Goal: Task Accomplishment & Management: Complete application form

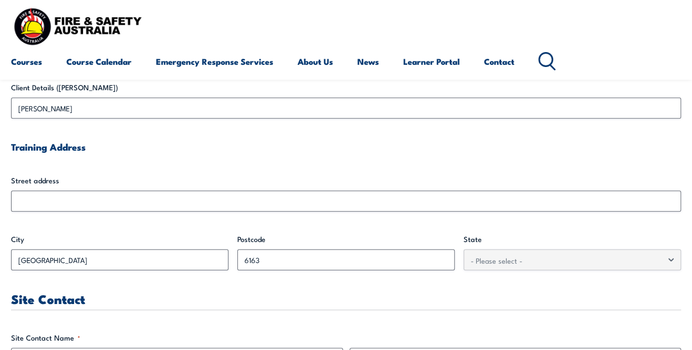
scroll to position [314, 0]
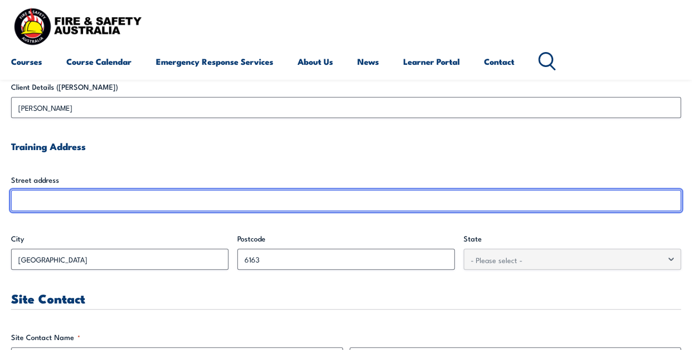
click at [284, 205] on input "Street address" at bounding box center [346, 200] width 670 height 21
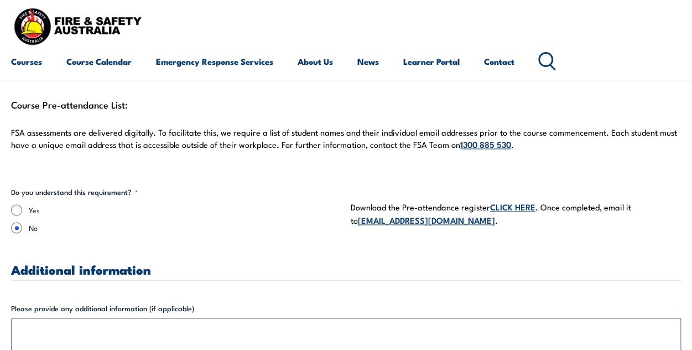
scroll to position [2844, 0]
click at [13, 204] on input "Yes" at bounding box center [16, 209] width 11 height 11
radio input "true"
click at [521, 204] on link "CLICK HERE" at bounding box center [512, 206] width 45 height 12
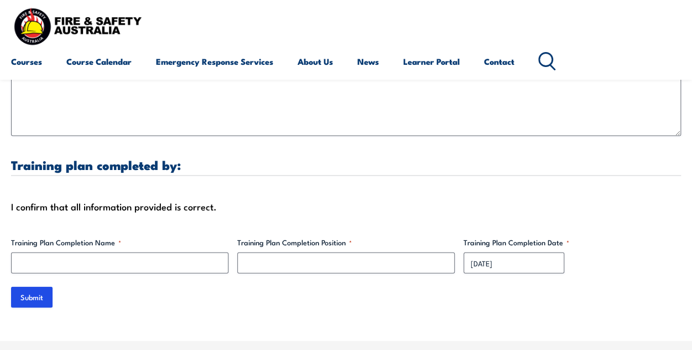
scroll to position [3185, 0]
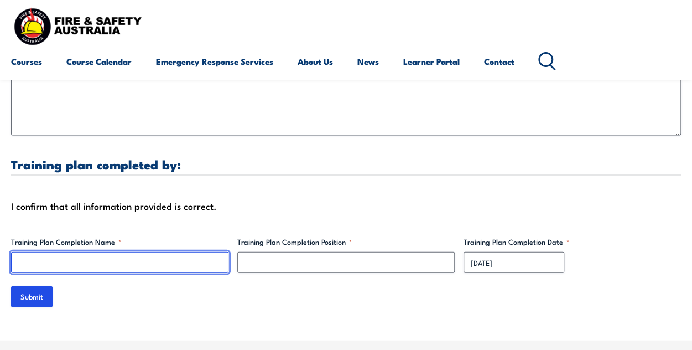
click at [130, 255] on input "Training Plan Completion Name *" at bounding box center [119, 262] width 217 height 21
type input "o"
type input "[PERSON_NAME]"
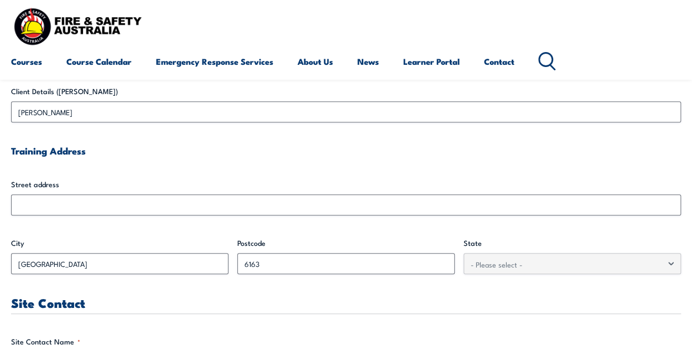
scroll to position [342, 0]
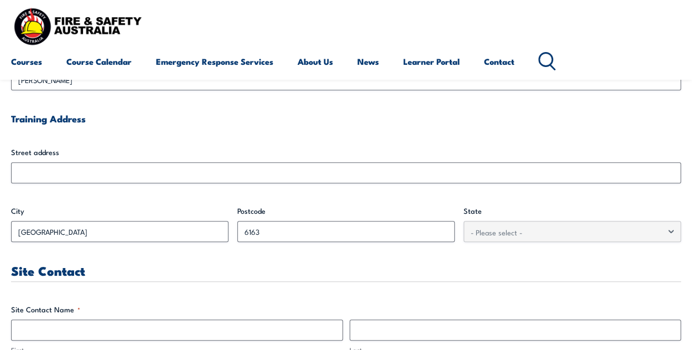
type input "Training Coordinator"
click at [196, 158] on div "Street address" at bounding box center [346, 165] width 670 height 37
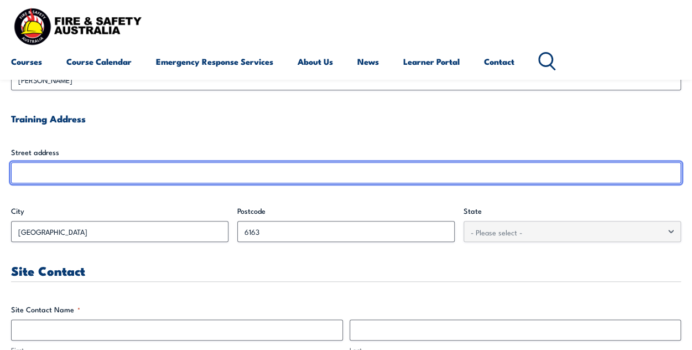
click at [191, 164] on input "Street address" at bounding box center [346, 172] width 670 height 21
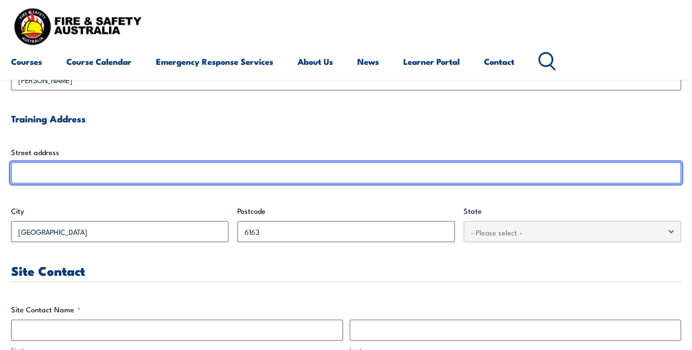
click at [176, 177] on input "Street address" at bounding box center [346, 172] width 670 height 21
click at [169, 163] on input "Street address" at bounding box center [346, 172] width 670 height 21
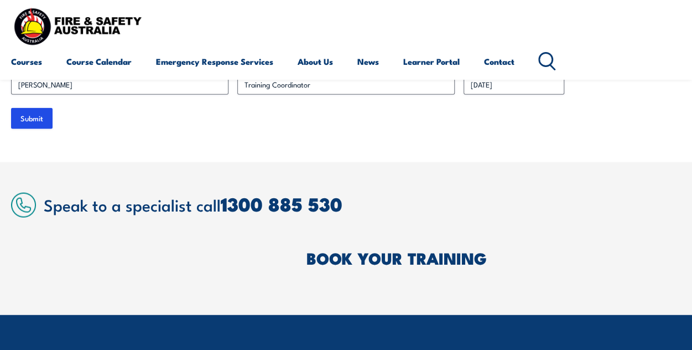
scroll to position [3364, 0]
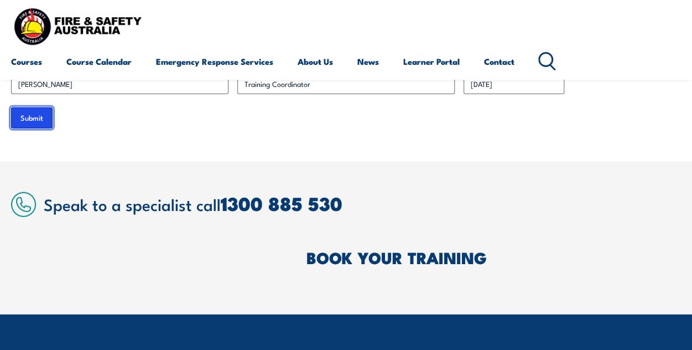
click at [34, 119] on input "Submit" at bounding box center [32, 117] width 42 height 21
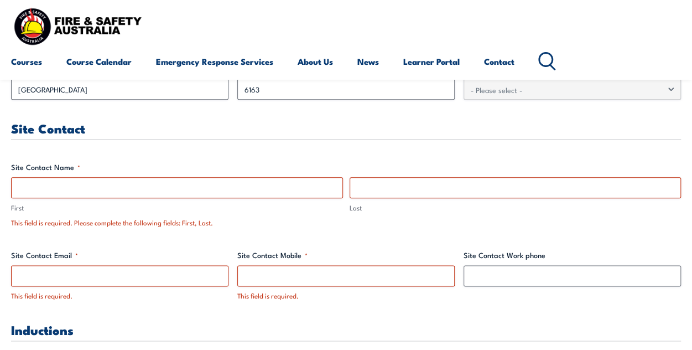
scroll to position [528, 0]
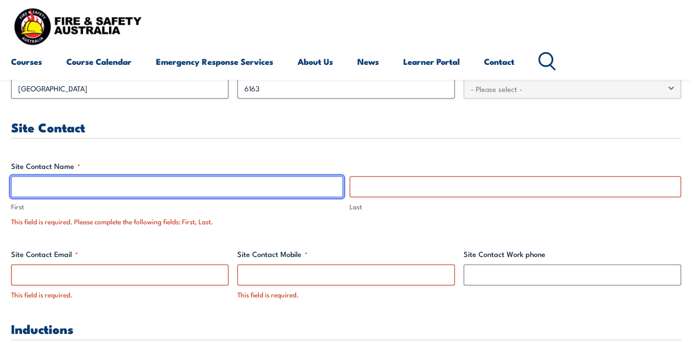
click at [255, 179] on input "First" at bounding box center [177, 186] width 332 height 21
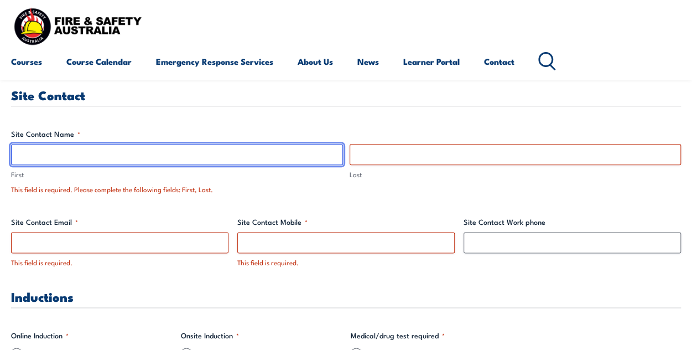
scroll to position [560, 0]
click at [269, 144] on input "Oshadhi" at bounding box center [177, 154] width 332 height 21
type input "Oshadhi"
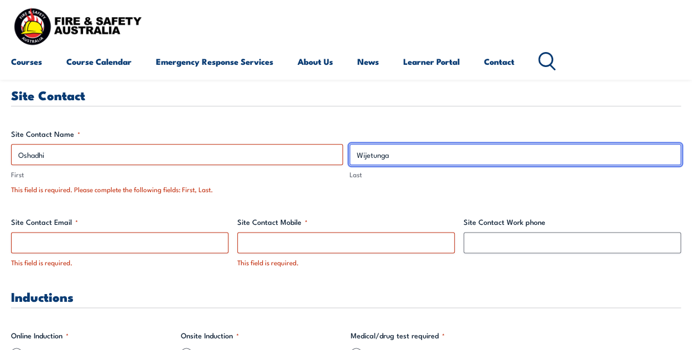
type input "Wijetunga"
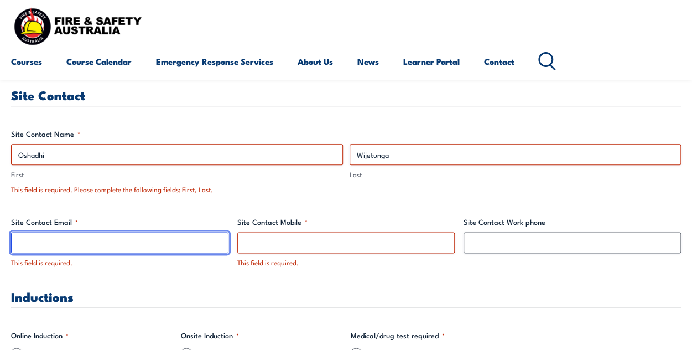
click at [173, 248] on input "Site Contact Email *" at bounding box center [119, 242] width 217 height 21
type input "[DOMAIN_NAME][EMAIL_ADDRESS][PERSON_NAME][DOMAIN_NAME]"
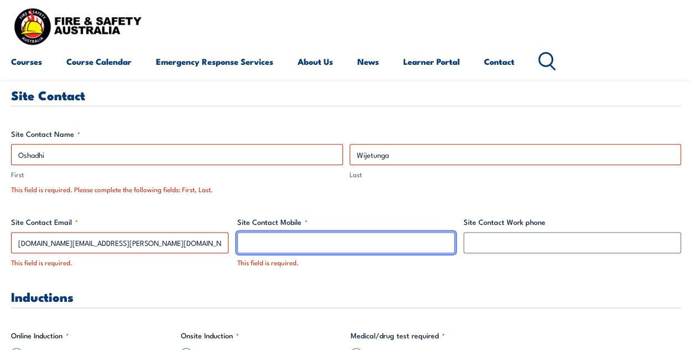
type input "0881167857"
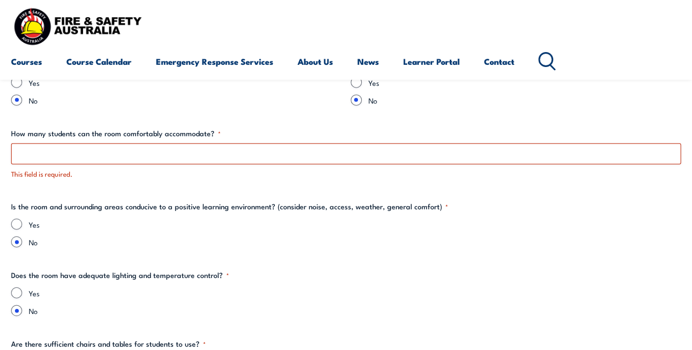
scroll to position [1270, 0]
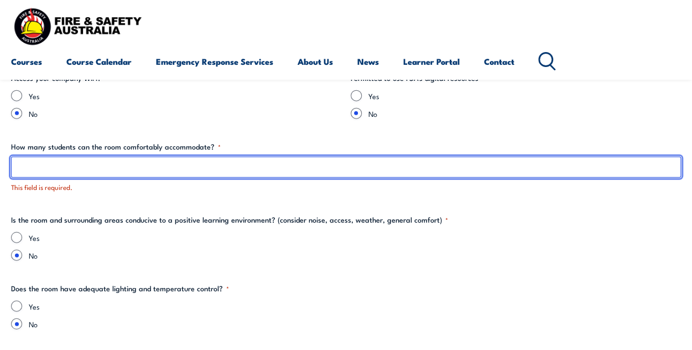
click at [303, 170] on input "How many students can the room comfortably accommodate? *" at bounding box center [346, 167] width 670 height 21
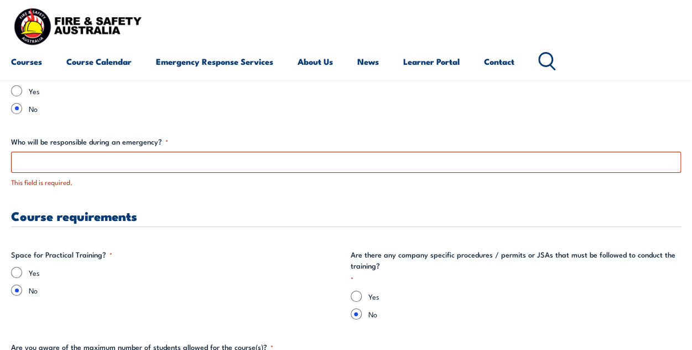
scroll to position [2004, 0]
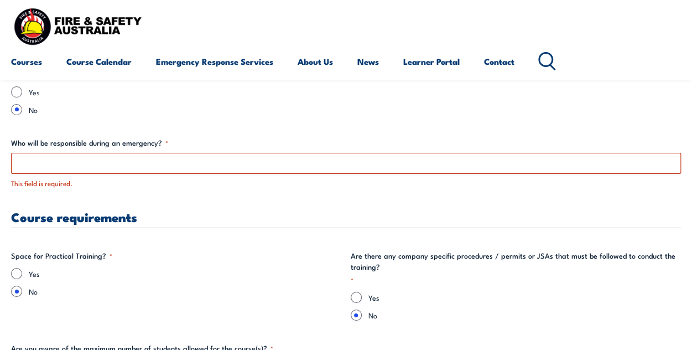
type input "12"
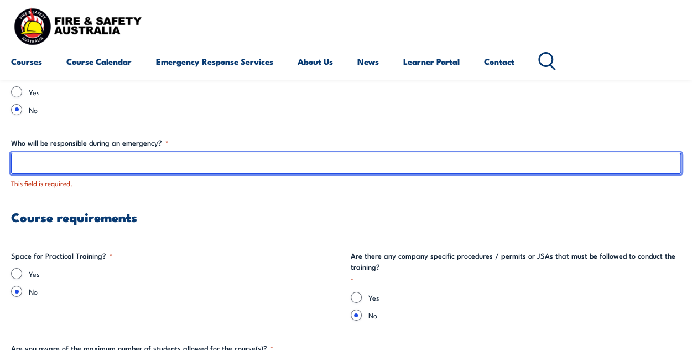
click at [286, 153] on input "Who will be responsible during an emergency? *" at bounding box center [346, 163] width 670 height 21
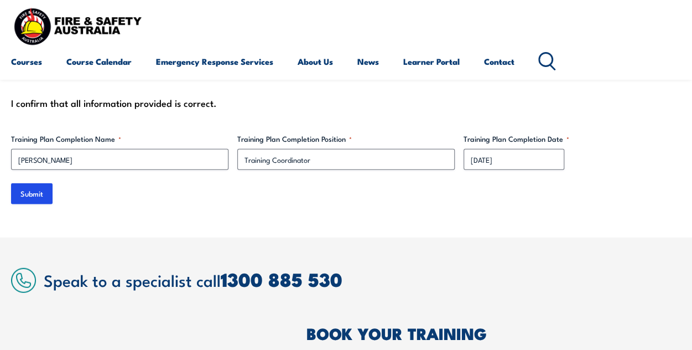
scroll to position [3388, 0]
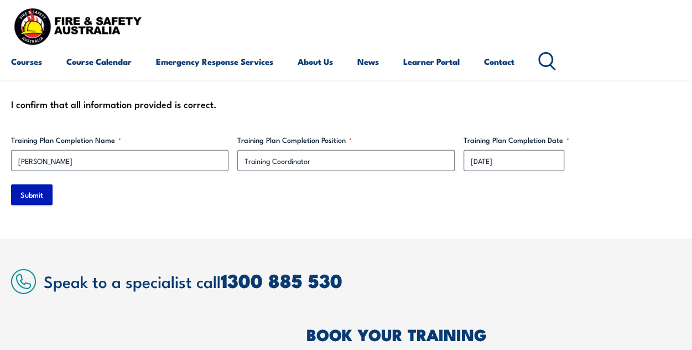
type input "Fire and Safety team"
click at [20, 196] on input "Submit" at bounding box center [32, 194] width 42 height 21
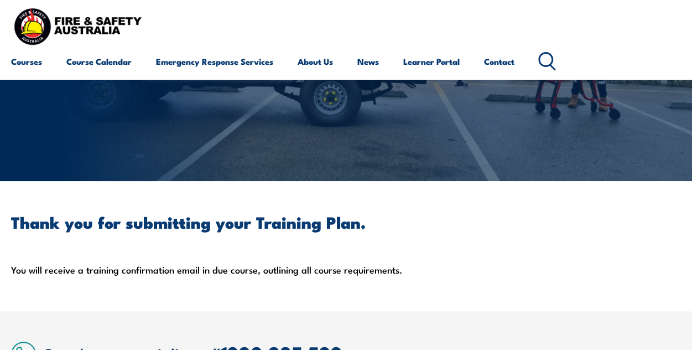
scroll to position [100, 0]
